Goal: Obtain resource: Obtain resource

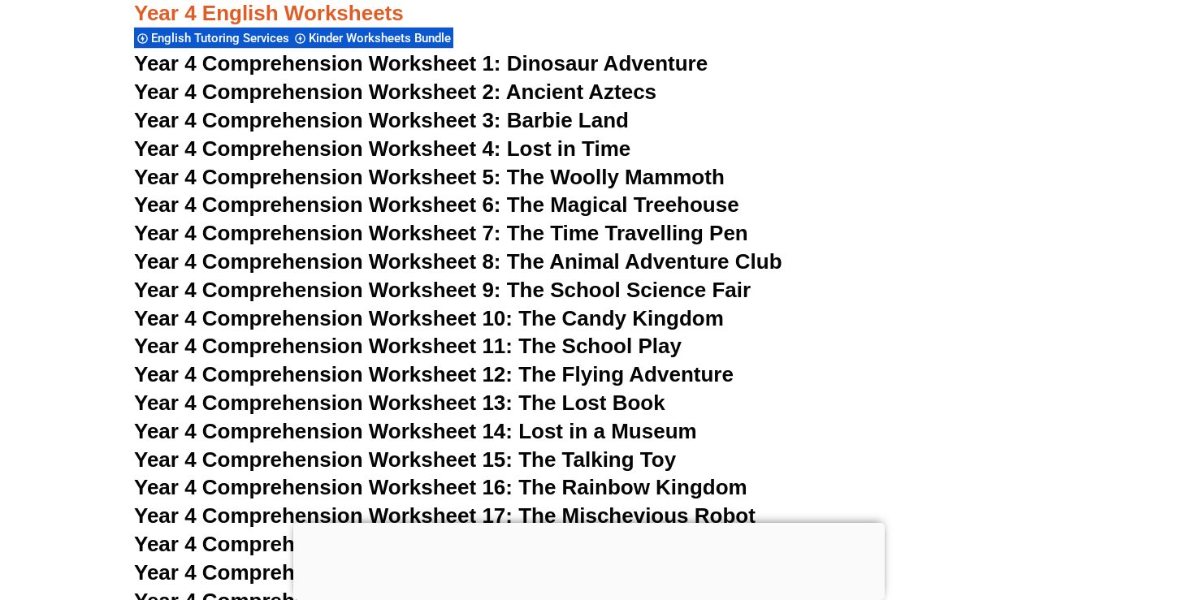
scroll to position [6893, 0]
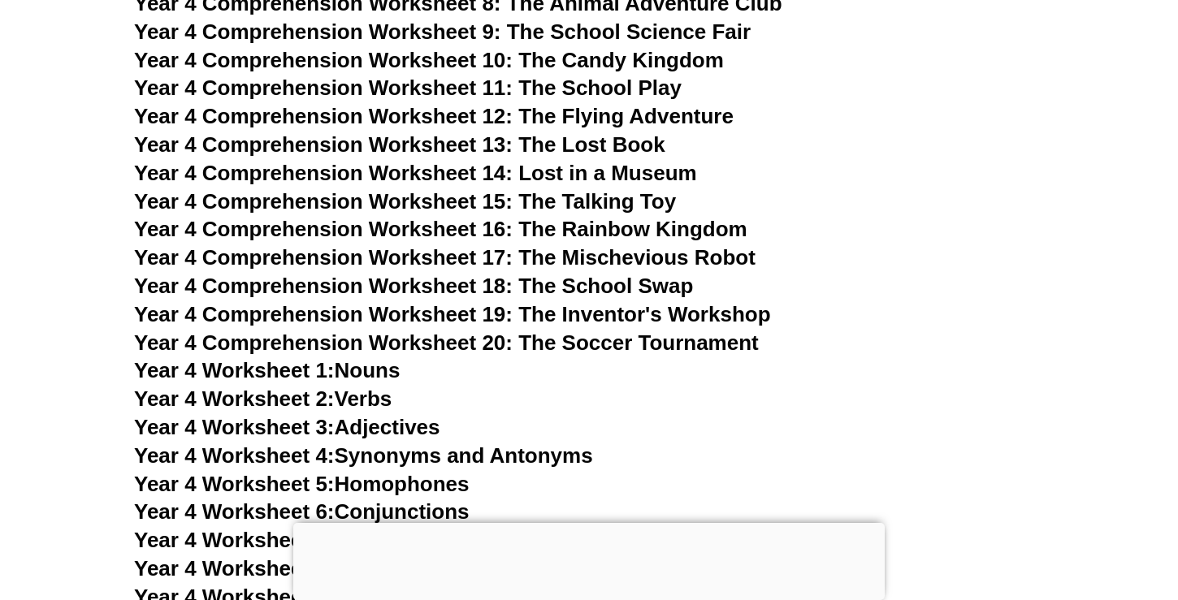
click at [494, 200] on span "Year 4 Comprehension Worksheet 15: The Talking Toy" at bounding box center [405, 201] width 542 height 24
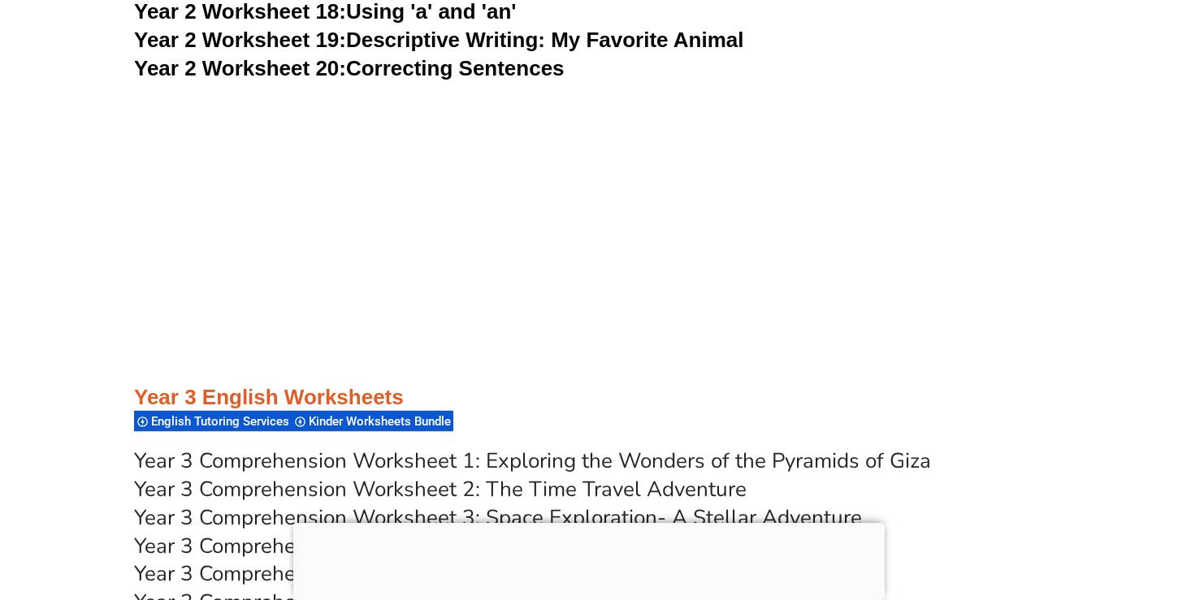
scroll to position [5675, 0]
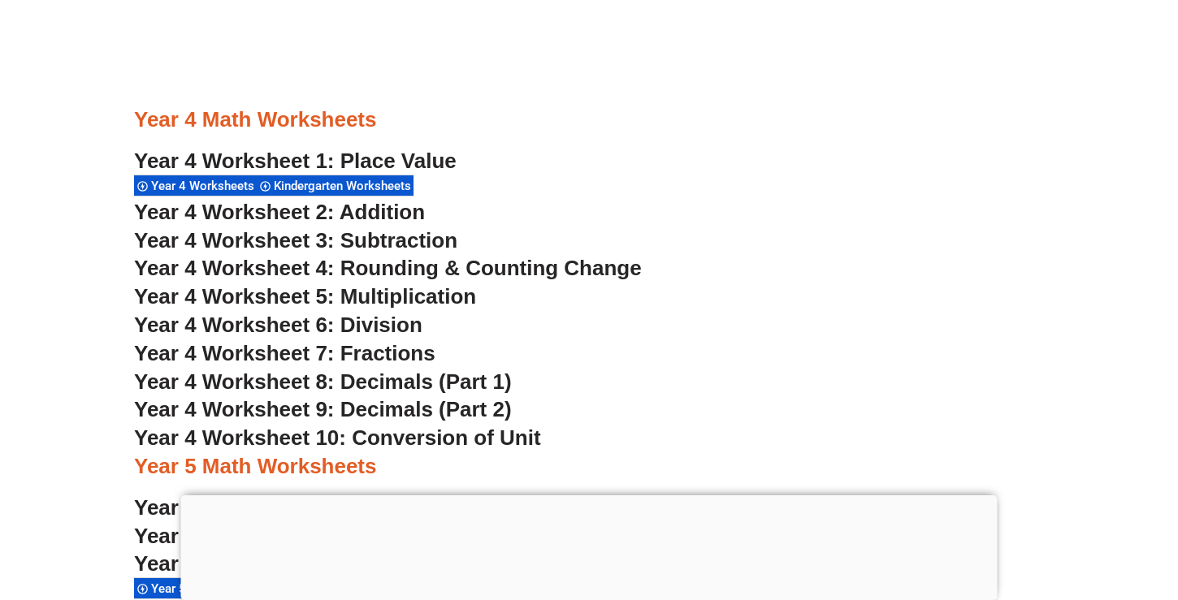
scroll to position [2983, 0]
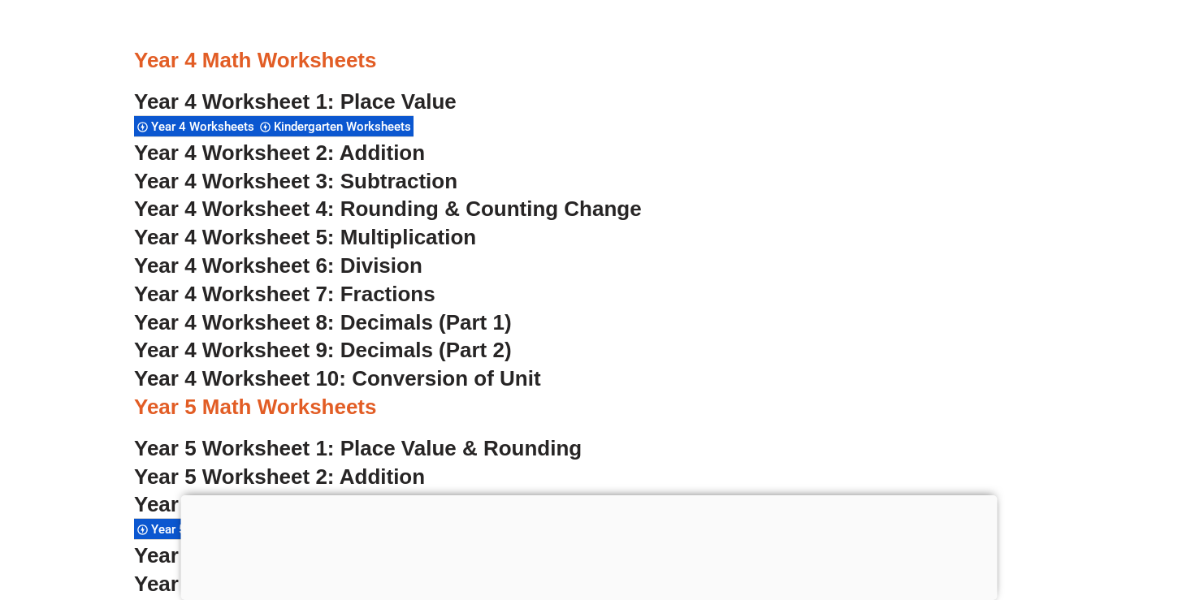
click at [341, 327] on span "Year 4 Worksheet 8: Decimals (Part 1)" at bounding box center [323, 322] width 378 height 24
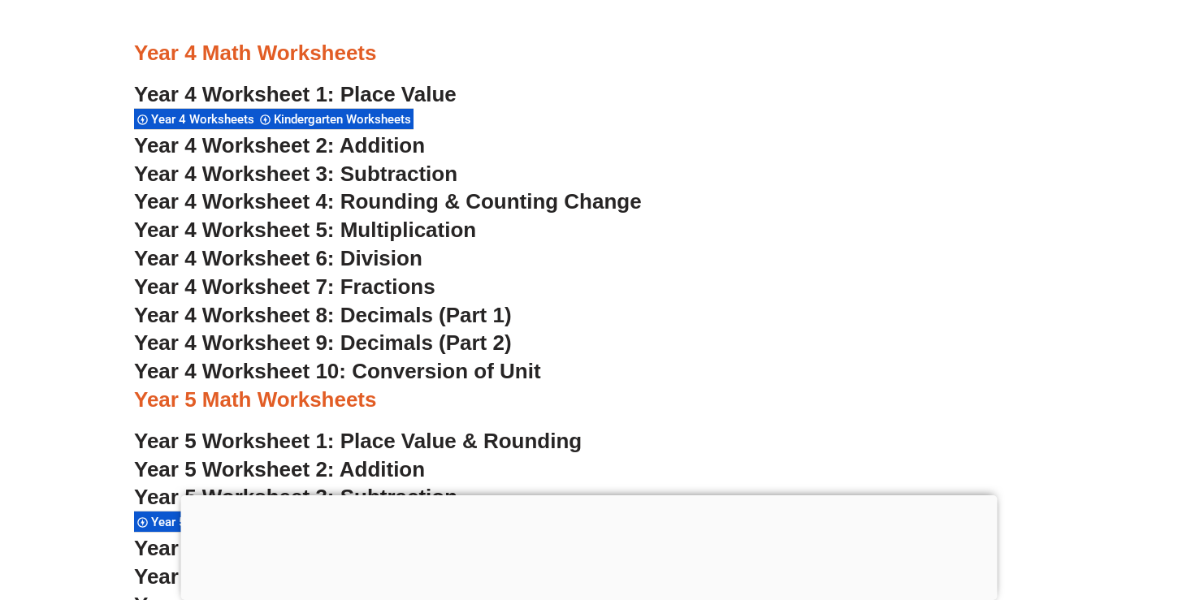
scroll to position [2986, 0]
